Goal: Task Accomplishment & Management: Use online tool/utility

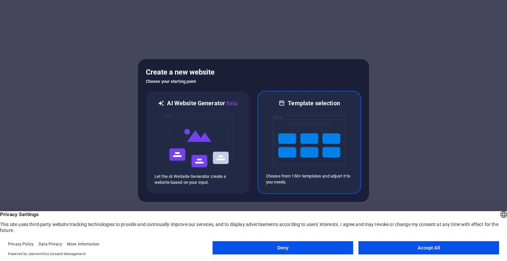
click at [299, 150] on img at bounding box center [309, 140] width 73 height 66
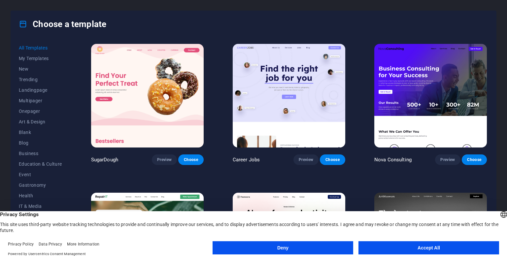
click at [412, 246] on button "Accept All" at bounding box center [429, 247] width 141 height 13
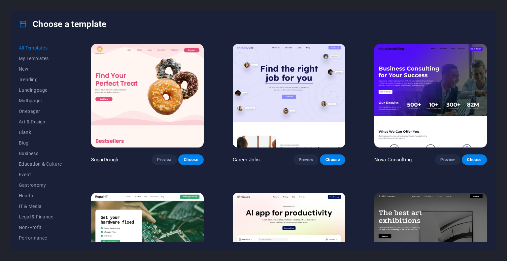
click at [427, 81] on img at bounding box center [430, 96] width 113 height 104
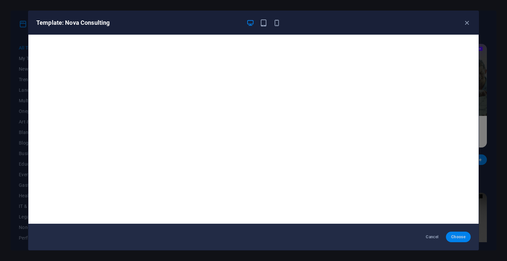
click at [455, 238] on span "Choose" at bounding box center [458, 236] width 14 height 5
